Goal: Task Accomplishment & Management: Use online tool/utility

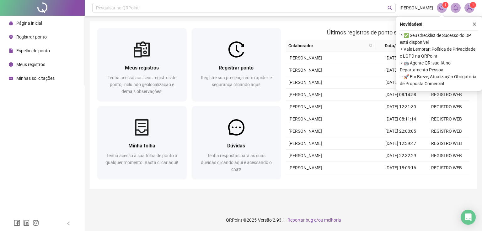
click at [245, 56] on div at bounding box center [236, 49] width 89 height 16
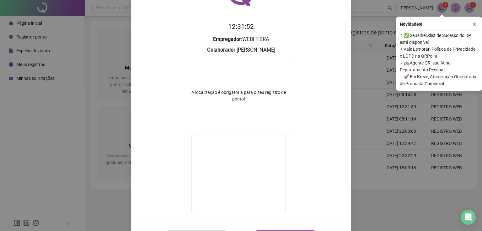
scroll to position [63, 0]
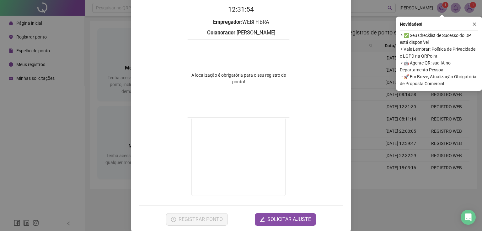
click at [371, 155] on div "Registro de ponto web 12:31:54 Empregador : WEBI FIBRA Colaborador : [PERSON_NA…" at bounding box center [241, 115] width 482 height 231
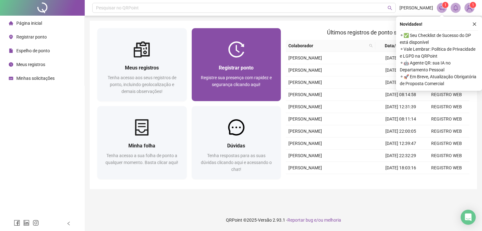
click at [263, 79] on span "Registre sua presença com rapidez e segurança clicando aqui!" at bounding box center [236, 81] width 71 height 12
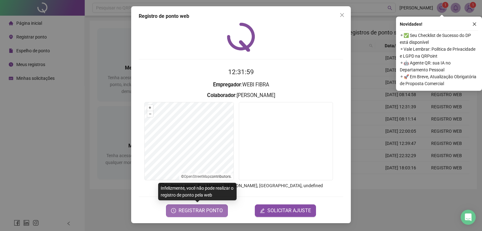
click at [212, 212] on span "REGISTRAR PONTO" at bounding box center [200, 211] width 44 height 8
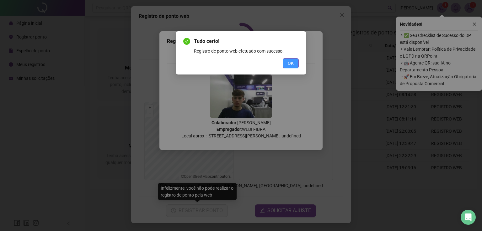
click at [290, 62] on span "OK" at bounding box center [290, 63] width 6 height 7
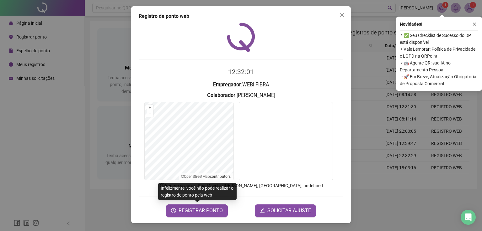
click at [412, 139] on div "Registro de ponto web 12:32:01 Empregador : WEBI FIBRA Colaborador : NELISSON M…" at bounding box center [241, 115] width 482 height 231
